Goal: Task Accomplishment & Management: Complete application form

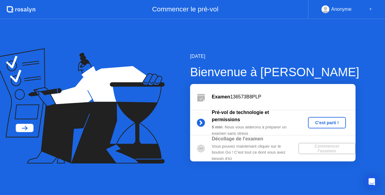
click at [321, 127] on button "C'est parti !" at bounding box center [327, 122] width 38 height 11
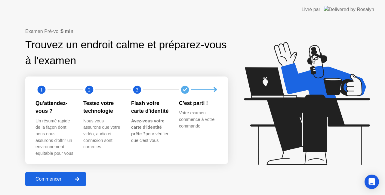
click at [57, 177] on div "Commencer" at bounding box center [48, 179] width 43 height 5
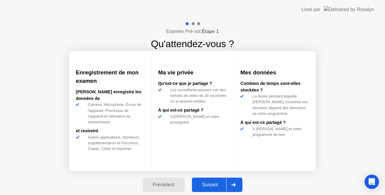
click at [210, 185] on div "Suivant" at bounding box center [210, 184] width 33 height 5
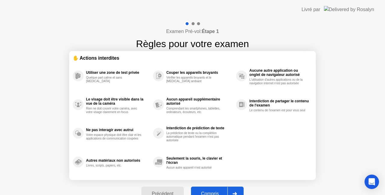
click at [215, 191] on div "Compris" at bounding box center [210, 193] width 35 height 5
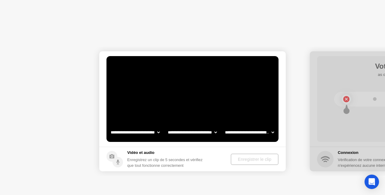
select select "**********"
select select "*******"
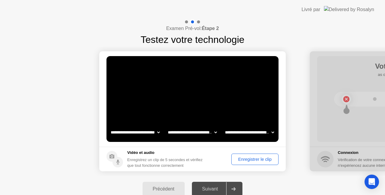
click at [247, 162] on div "Enregistrer le clip" at bounding box center [254, 159] width 43 height 5
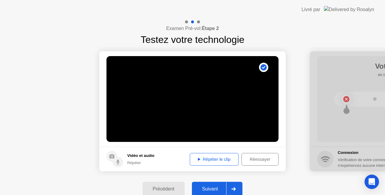
click at [217, 189] on div "Suivant" at bounding box center [210, 189] width 33 height 5
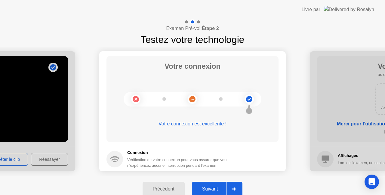
click at [217, 189] on div "Suivant" at bounding box center [210, 189] width 33 height 5
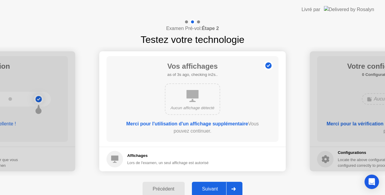
click at [217, 189] on div "Suivant" at bounding box center [210, 189] width 33 height 5
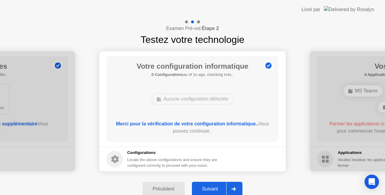
click at [217, 189] on div "Suivant" at bounding box center [210, 189] width 33 height 5
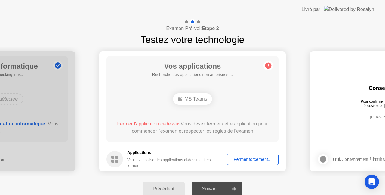
click at [250, 158] on div "Fermer forcément..." at bounding box center [252, 159] width 47 height 5
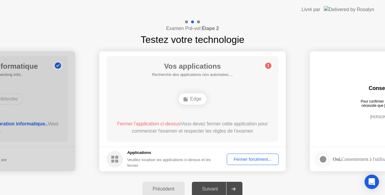
click at [240, 157] on div "Fermer forcément..." at bounding box center [252, 159] width 47 height 5
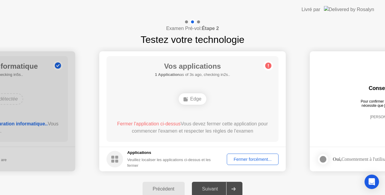
click at [253, 162] on div "Fermer forcément..." at bounding box center [252, 159] width 47 height 5
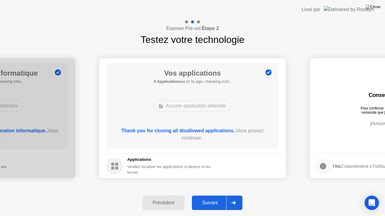
click at [201, 195] on div "Suivant" at bounding box center [210, 202] width 33 height 5
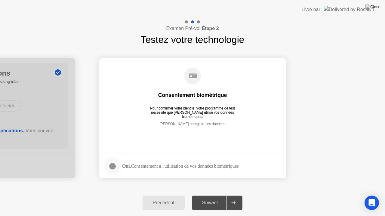
click at [113, 167] on div at bounding box center [112, 166] width 7 height 7
click at [216, 195] on div "Suivant" at bounding box center [210, 202] width 33 height 5
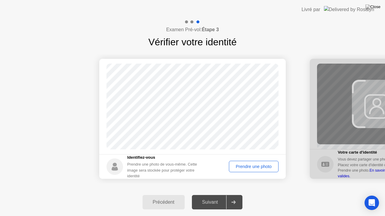
click at [248, 170] on button "Prendre une photo" at bounding box center [254, 166] width 50 height 11
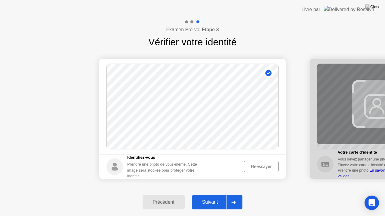
click at [219, 195] on div "Suivant" at bounding box center [210, 202] width 33 height 5
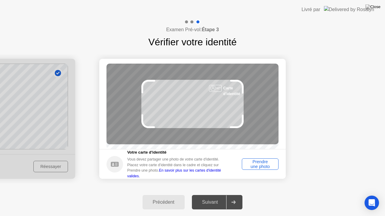
click at [265, 166] on div "Prendre une photo" at bounding box center [260, 165] width 32 height 10
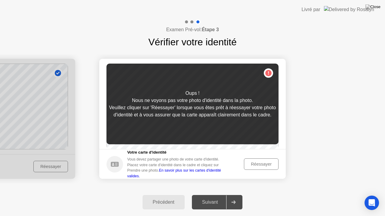
click at [267, 76] on div "Oups ! Nous ne voyons pas votre photo d'identité dans la photo. Veuillez clique…" at bounding box center [192, 104] width 172 height 81
click at [252, 167] on div "Réessayer" at bounding box center [261, 164] width 30 height 5
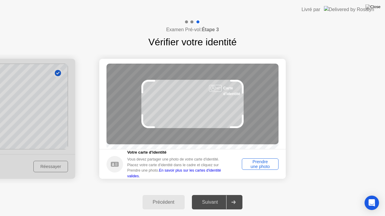
click at [252, 167] on div "Prendre une photo" at bounding box center [260, 165] width 32 height 10
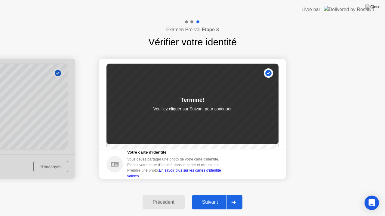
click at [212, 195] on div "Suivant" at bounding box center [210, 202] width 33 height 5
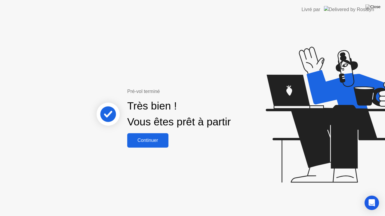
click at [160, 141] on div "Continuer" at bounding box center [148, 140] width 38 height 5
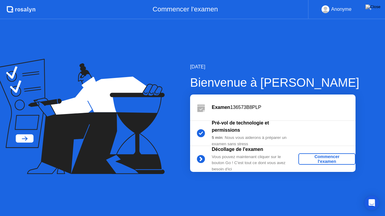
click at [318, 157] on div "Commencer l'examen" at bounding box center [327, 160] width 52 height 10
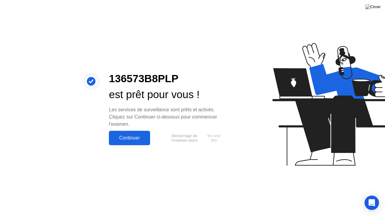
click at [142, 136] on div "Continuer" at bounding box center [130, 138] width 38 height 5
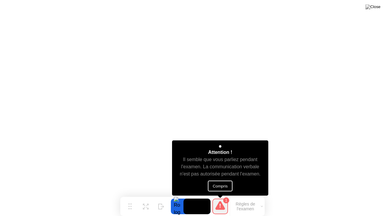
click at [221, 188] on button "Compris" at bounding box center [220, 186] width 25 height 11
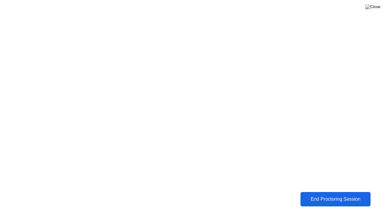
click at [322, 195] on div "End Proctoring Session" at bounding box center [335, 199] width 67 height 5
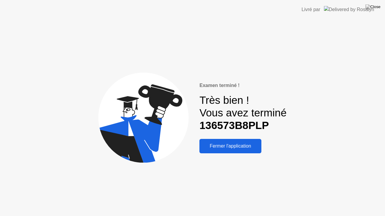
click at [219, 148] on div "Fermer l'application" at bounding box center [230, 146] width 58 height 5
